Goal: Navigation & Orientation: Find specific page/section

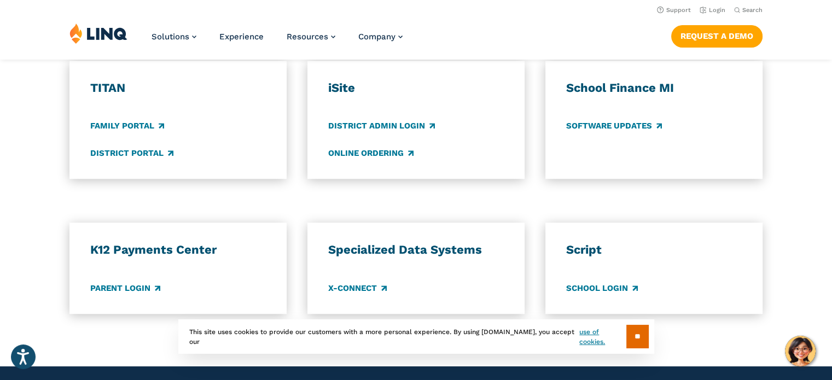
scroll to position [780, 0]
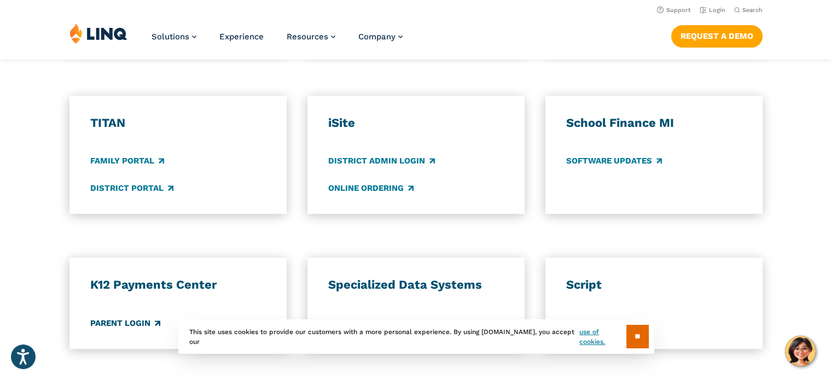
click at [110, 323] on link "Parent Login" at bounding box center [125, 323] width 70 height 12
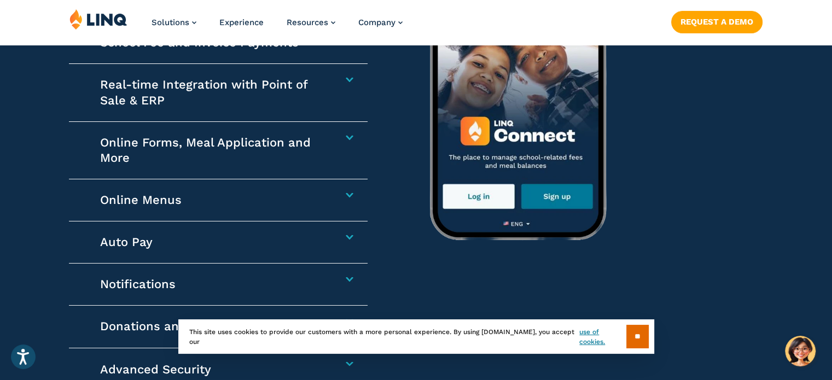
scroll to position [1754, 0]
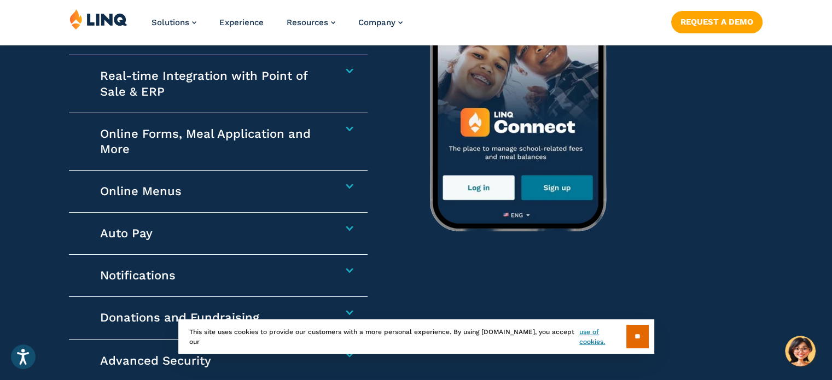
click at [131, 190] on h4 "Online Menus" at bounding box center [213, 191] width 226 height 15
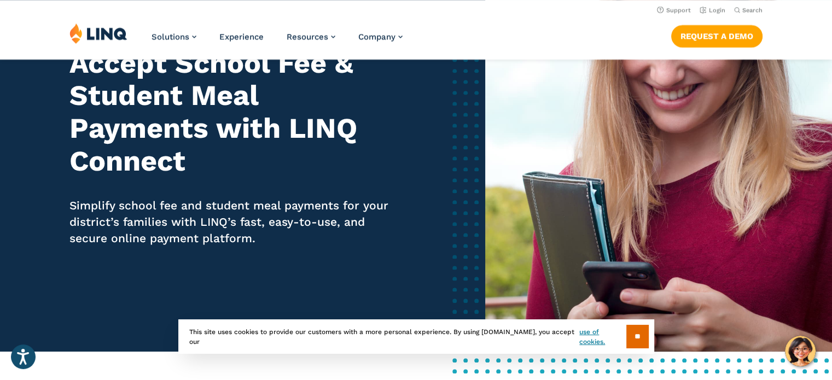
scroll to position [0, 0]
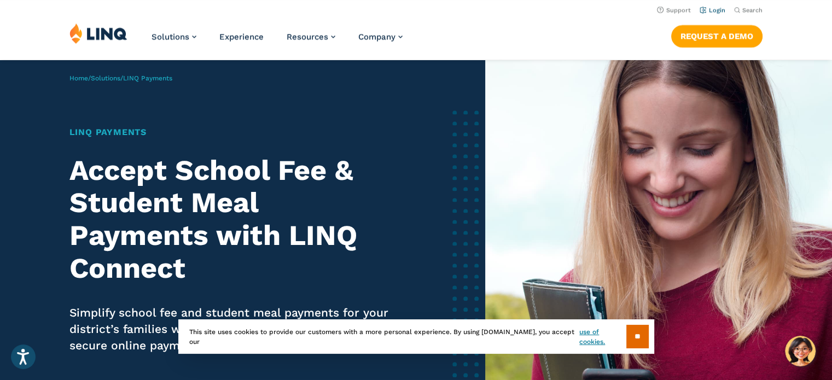
click at [708, 8] on link "Login" at bounding box center [713, 10] width 26 height 7
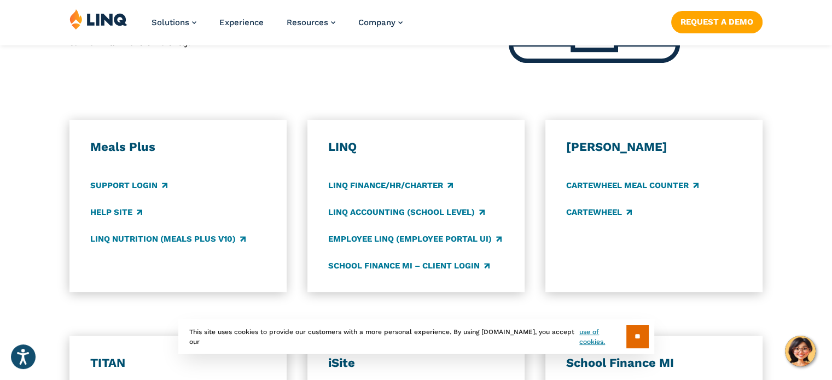
scroll to position [555, 0]
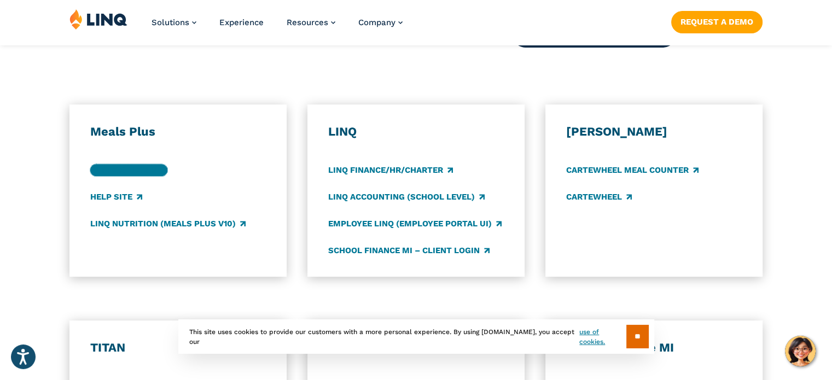
click at [112, 171] on link "Support Login" at bounding box center [128, 170] width 77 height 12
